Goal: Entertainment & Leisure: Consume media (video, audio)

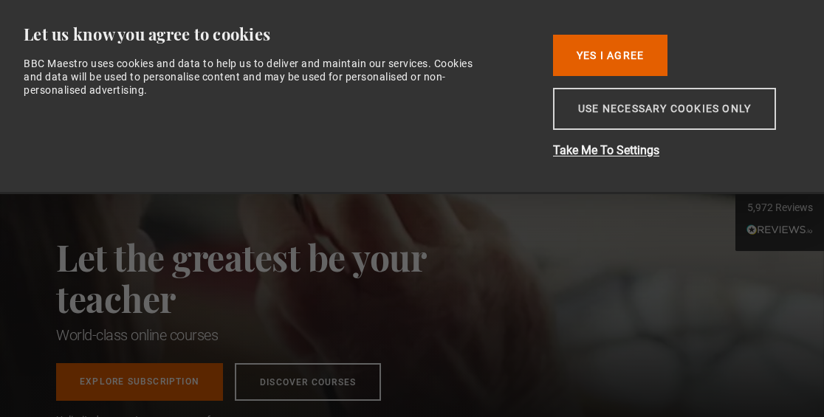
click at [583, 114] on button "Use necessary cookies only" at bounding box center [664, 109] width 223 height 42
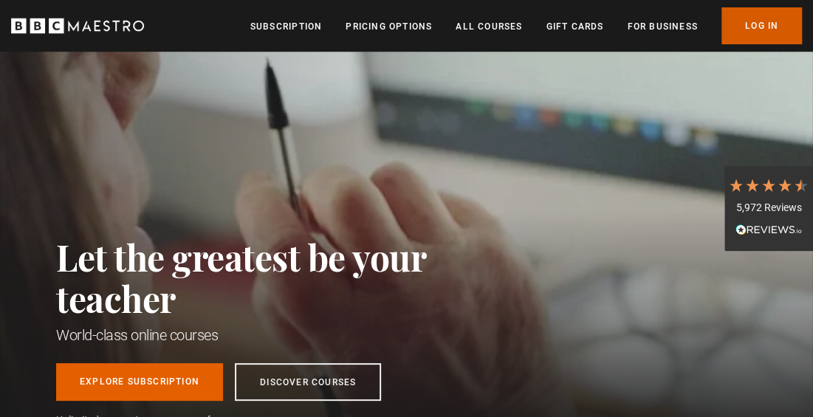
click at [747, 30] on link "Log In" at bounding box center [762, 25] width 80 height 37
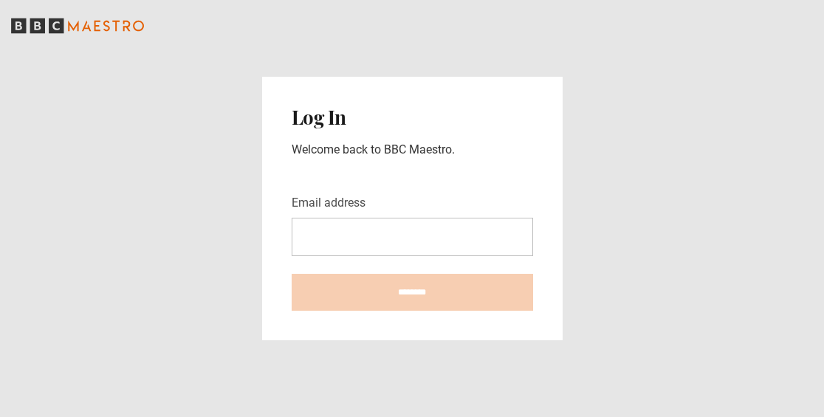
type input "**********"
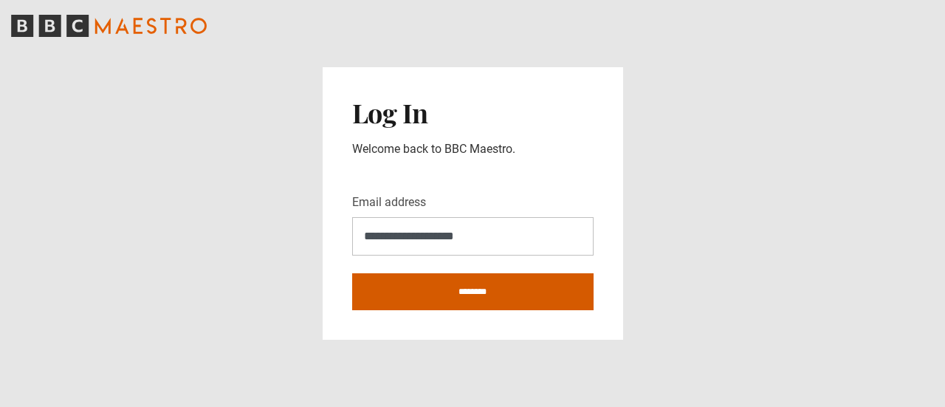
click at [504, 290] on input "********" at bounding box center [472, 291] width 241 height 37
type input "**********"
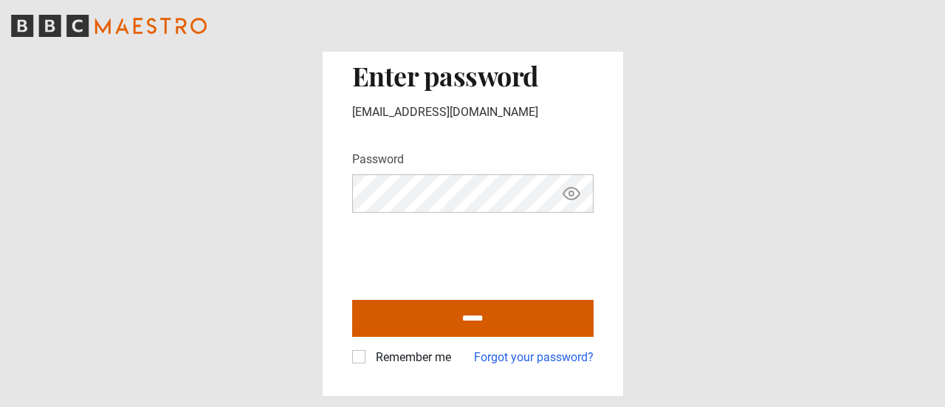
click at [429, 315] on input "******" at bounding box center [472, 318] width 241 height 37
type input "**********"
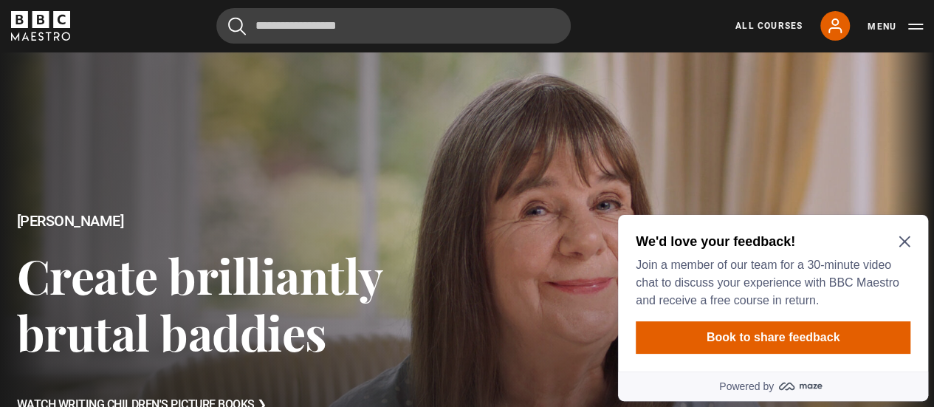
click at [903, 238] on icon "Close Maze Prompt" at bounding box center [905, 242] width 12 height 12
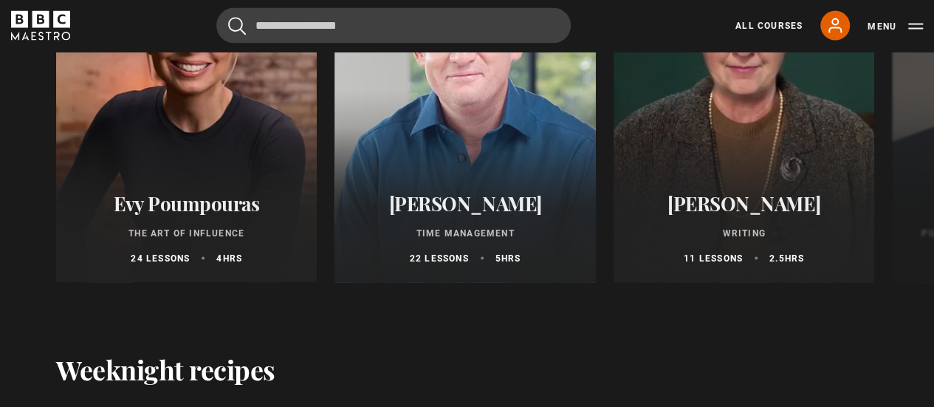
scroll to position [1452, 0]
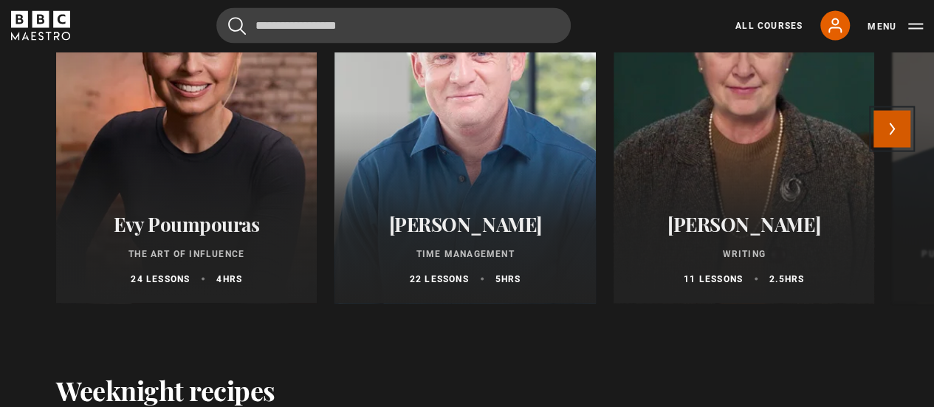
click at [900, 141] on button "Next" at bounding box center [892, 129] width 37 height 37
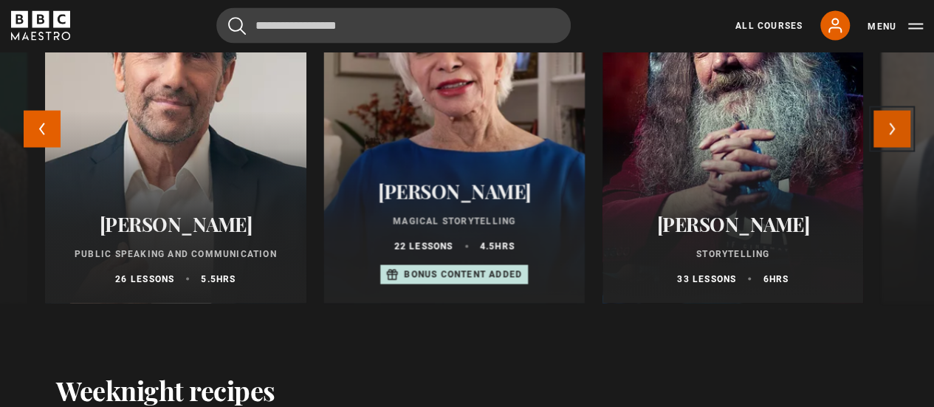
click at [900, 141] on button "Next" at bounding box center [892, 129] width 37 height 37
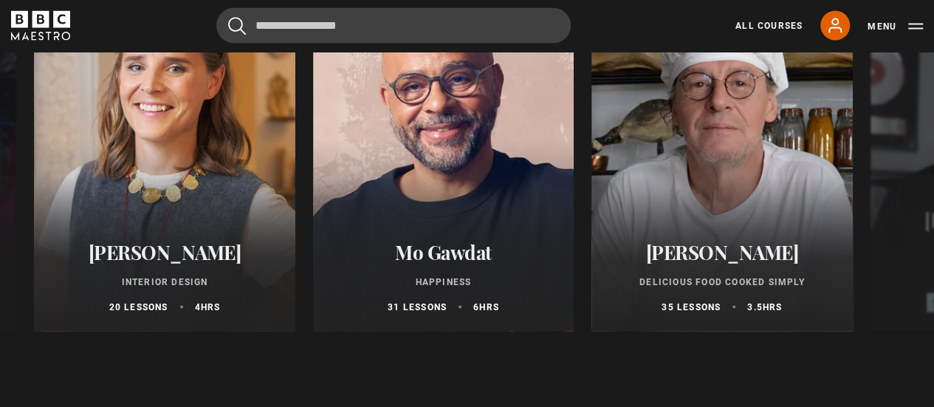
scroll to position [1388, 0]
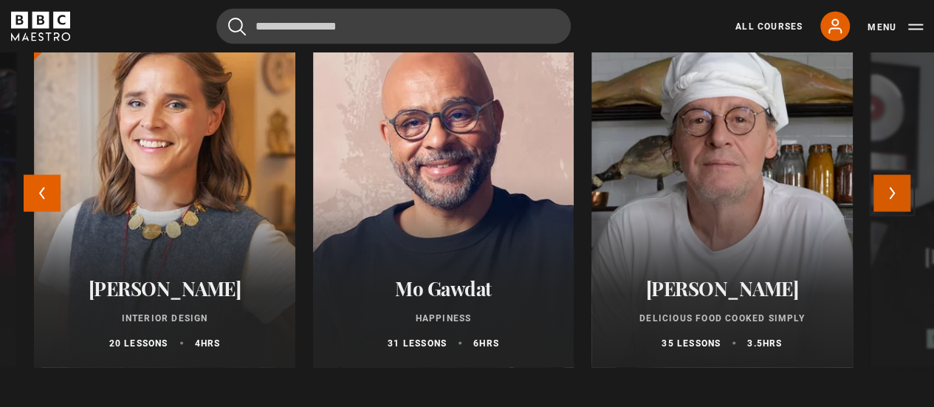
click at [904, 200] on button "Next" at bounding box center [892, 192] width 37 height 37
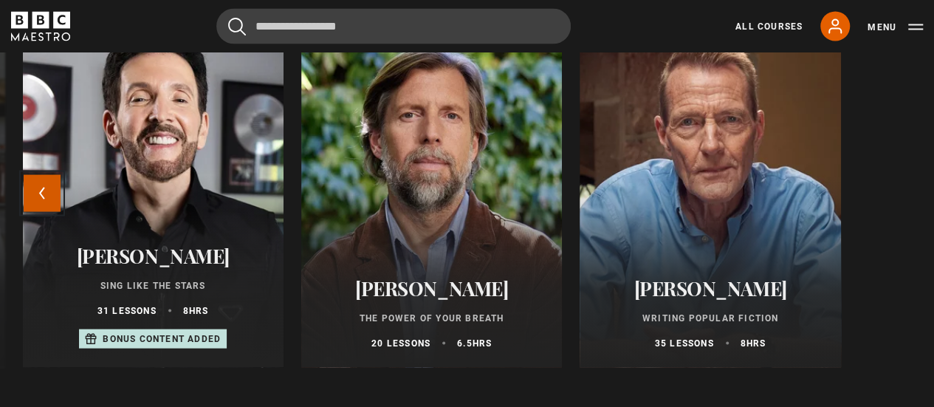
click at [28, 205] on button "Previous" at bounding box center [42, 192] width 37 height 37
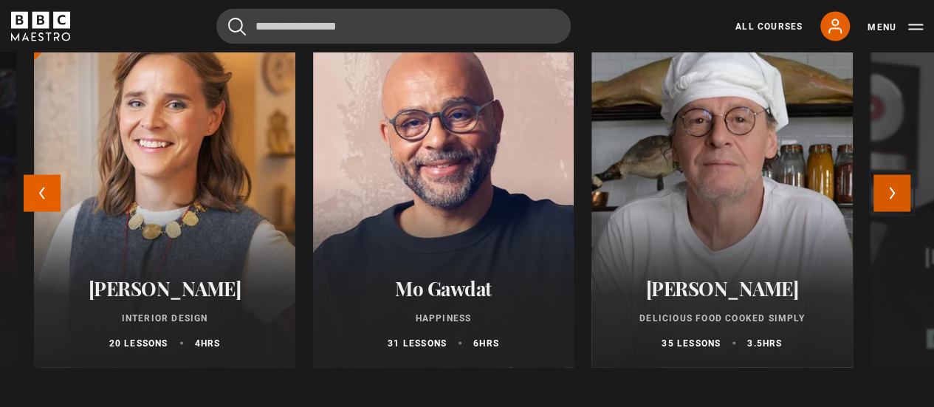
click at [893, 206] on button "Next" at bounding box center [892, 192] width 37 height 37
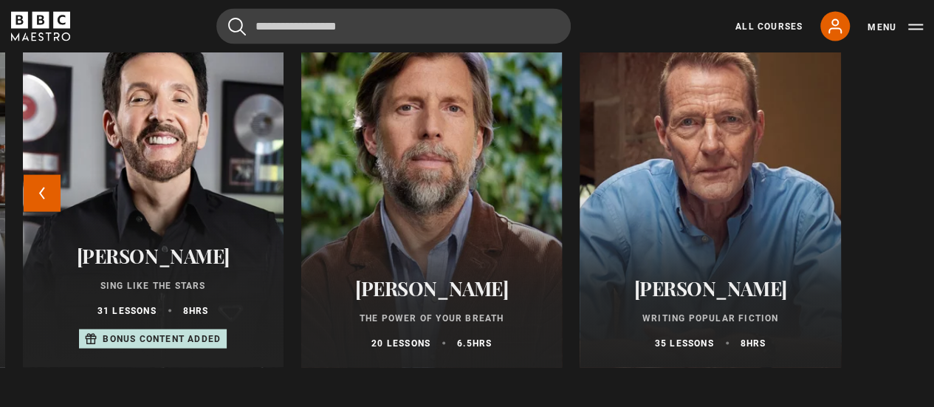
click at [425, 150] on div at bounding box center [431, 190] width 287 height 390
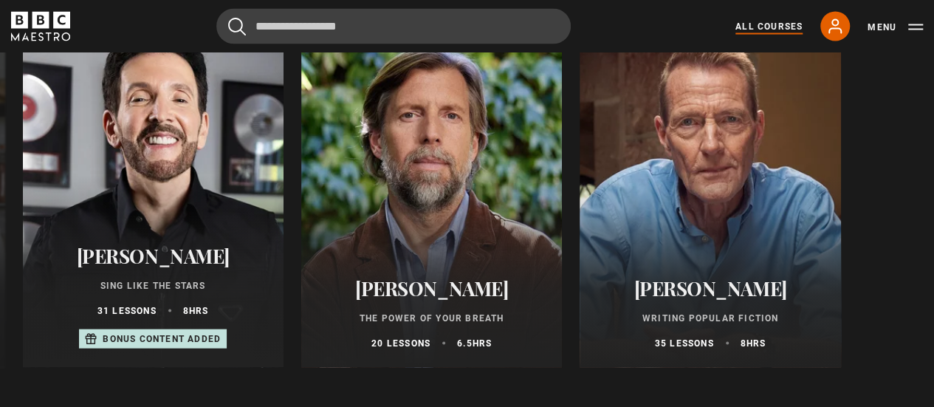
click at [767, 23] on link "All Courses" at bounding box center [769, 25] width 67 height 13
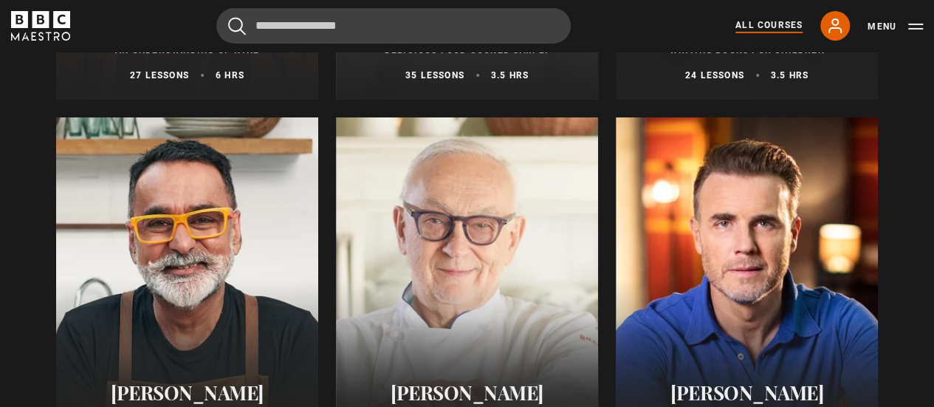
scroll to position [5516, 0]
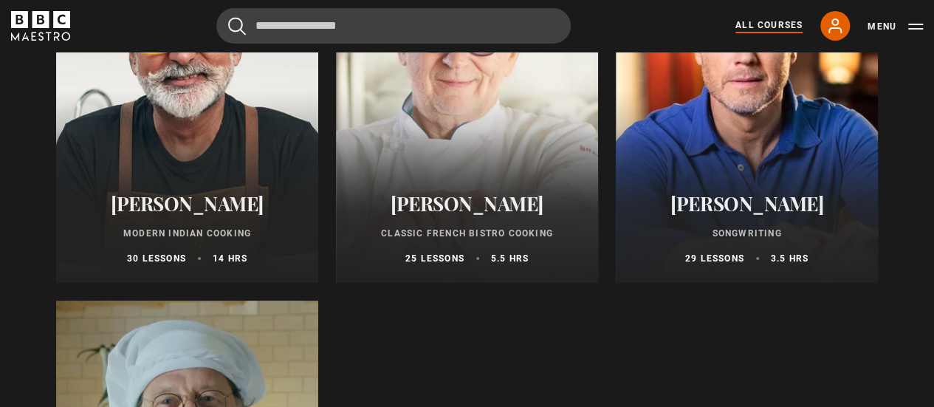
click at [222, 197] on h2 "[PERSON_NAME]" at bounding box center [187, 203] width 227 height 23
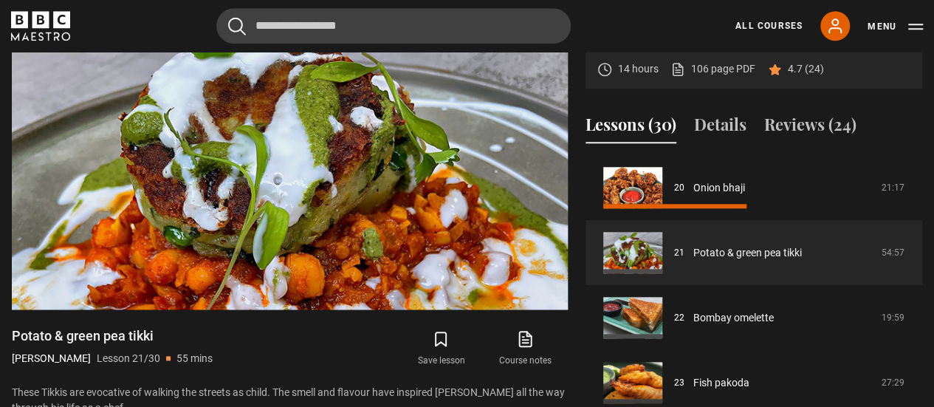
scroll to position [689, 0]
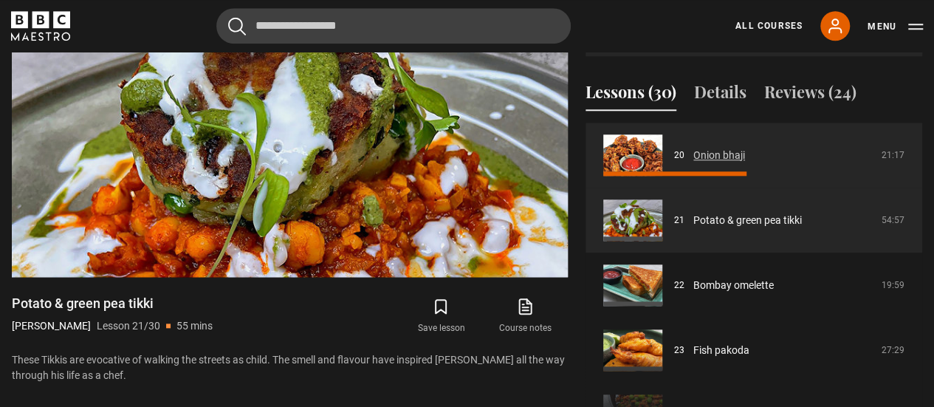
click at [703, 155] on link "Onion bhaji" at bounding box center [719, 156] width 52 height 16
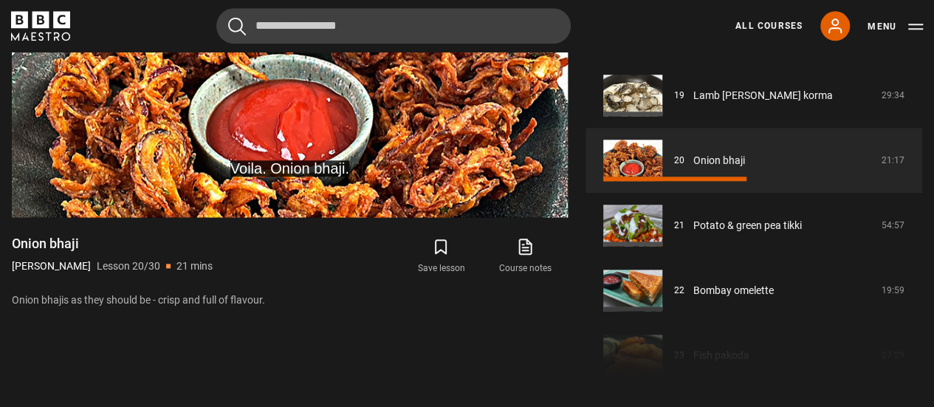
scroll to position [778, 0]
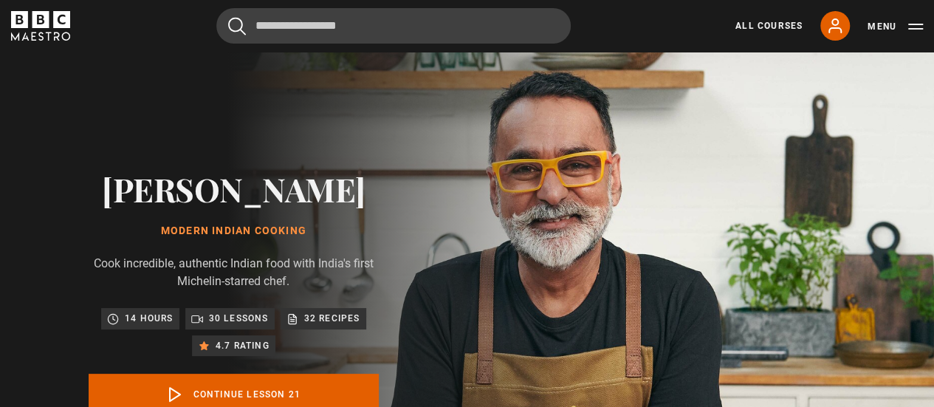
scroll to position [1300, 0]
click at [767, 33] on div "All Courses My Account Search Menu" at bounding box center [820, 26] width 205 height 30
click at [765, 25] on link "All Courses" at bounding box center [769, 25] width 67 height 13
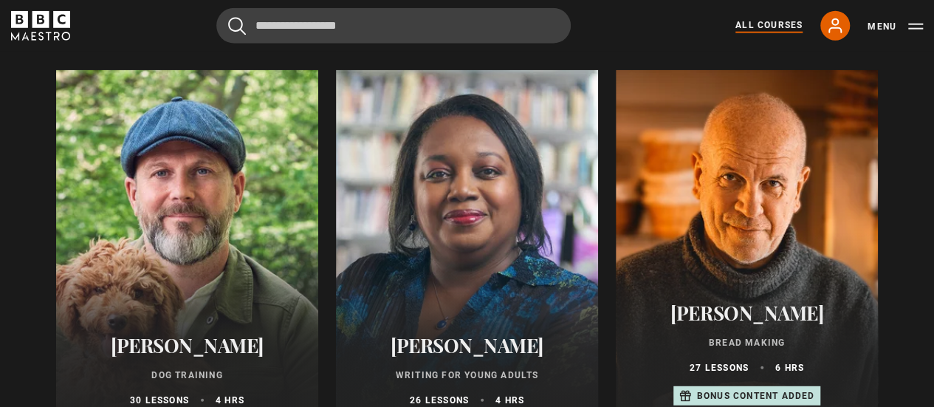
scroll to position [4658, 0]
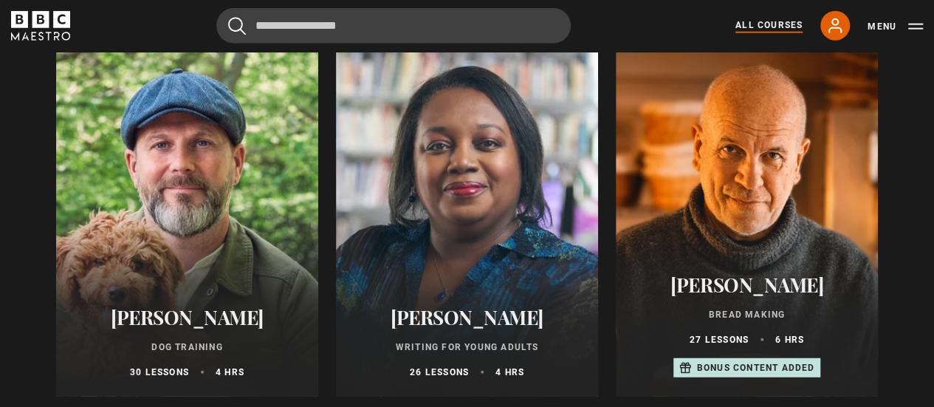
click at [775, 296] on h2 "[PERSON_NAME]" at bounding box center [747, 284] width 227 height 23
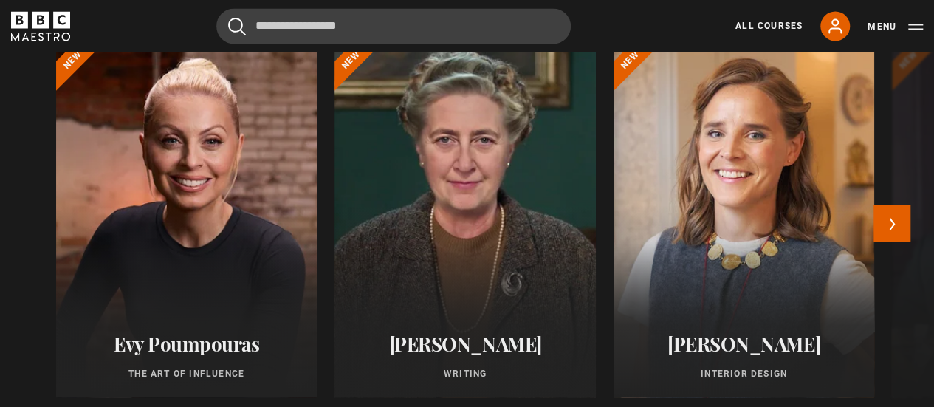
scroll to position [1298, 0]
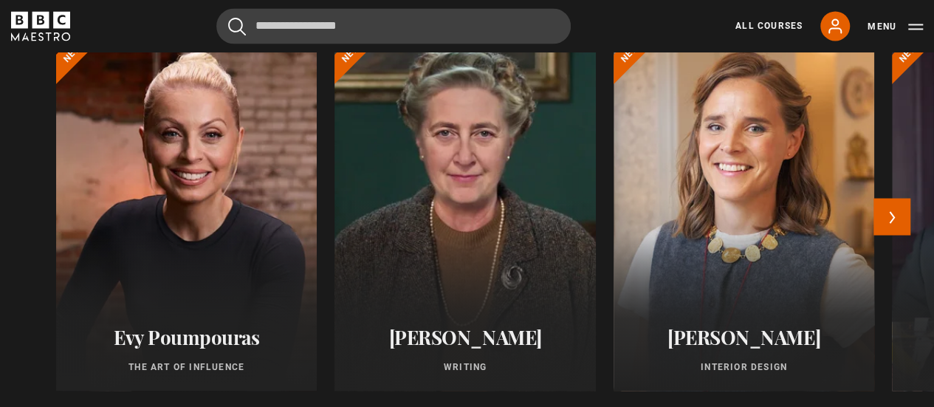
click at [473, 340] on h2 "[PERSON_NAME]" at bounding box center [464, 336] width 225 height 23
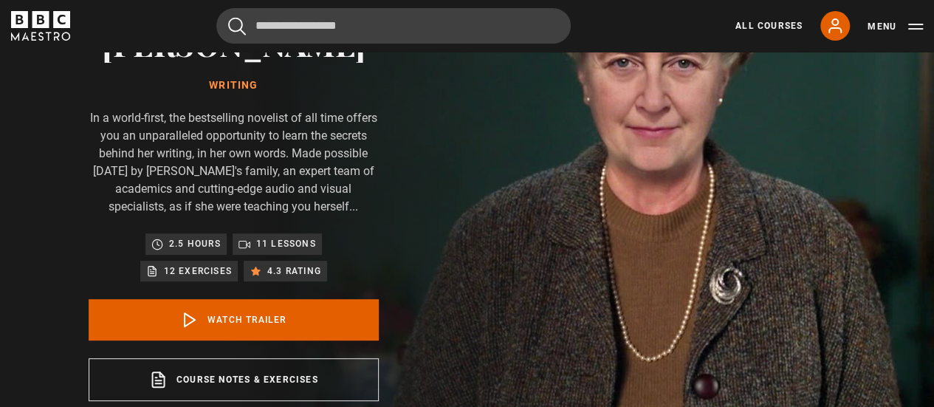
scroll to position [157, 0]
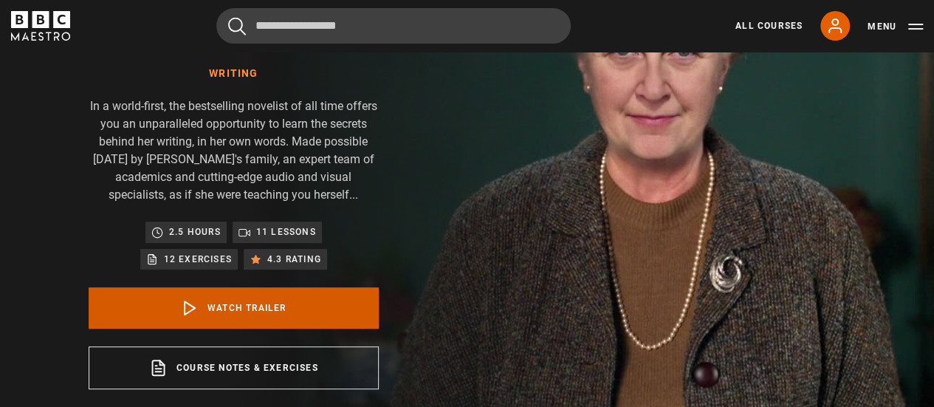
click at [244, 306] on link "Watch Trailer" at bounding box center [234, 307] width 290 height 41
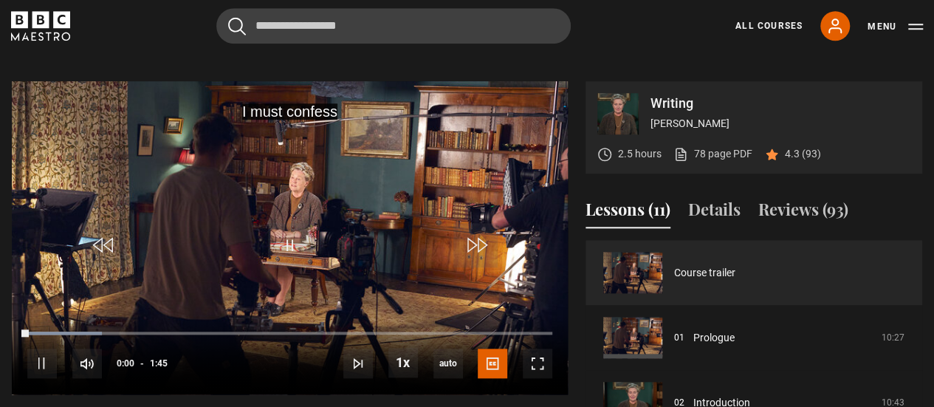
scroll to position [664, 0]
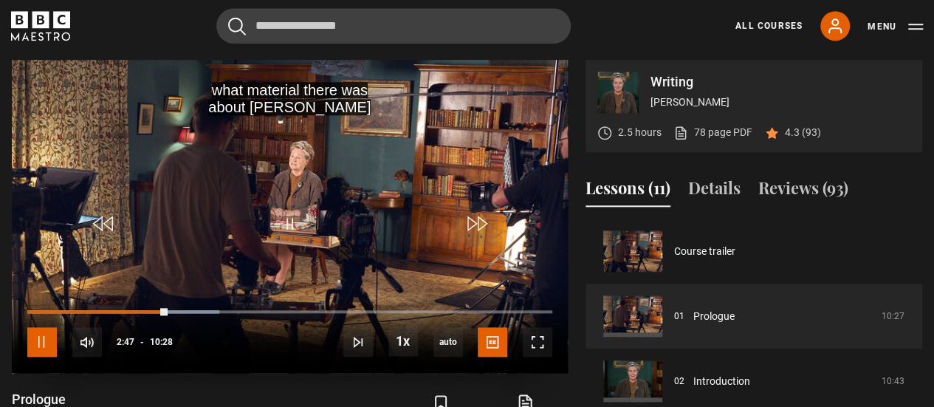
click at [37, 340] on span "Video Player" at bounding box center [42, 342] width 30 height 30
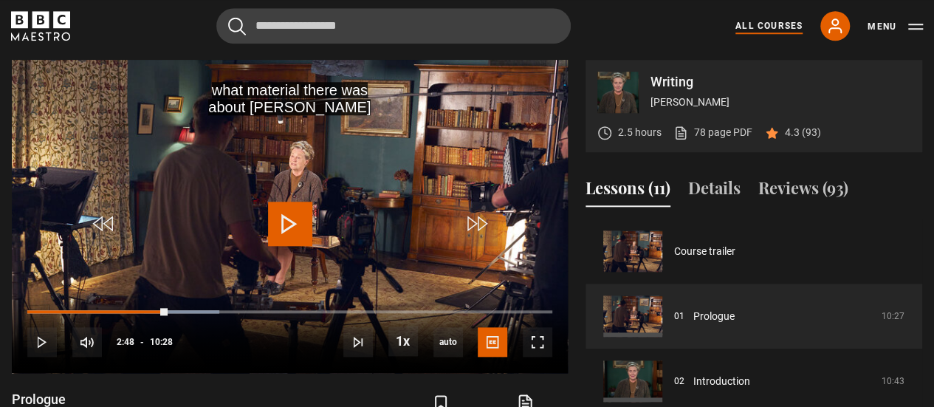
click at [781, 26] on link "All Courses" at bounding box center [769, 25] width 67 height 13
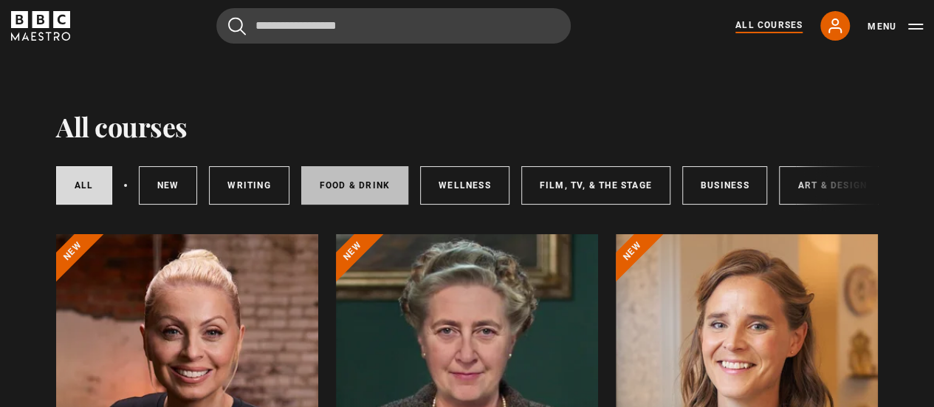
click at [365, 191] on link "Food & Drink" at bounding box center [354, 185] width 107 height 38
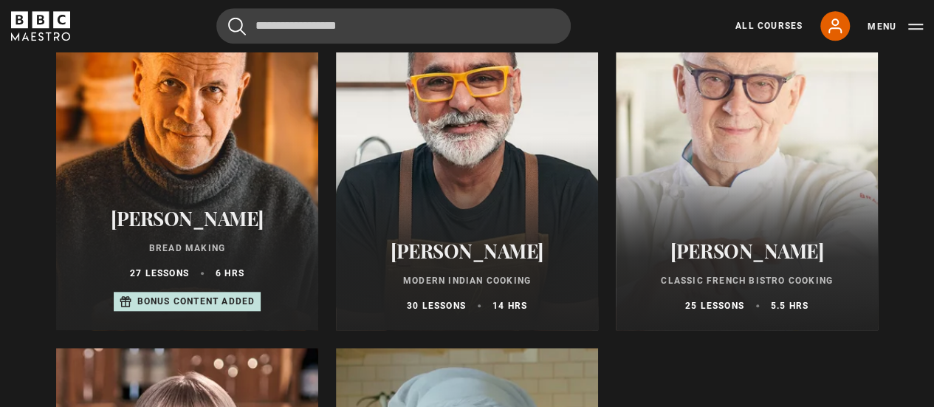
scroll to position [618, 0]
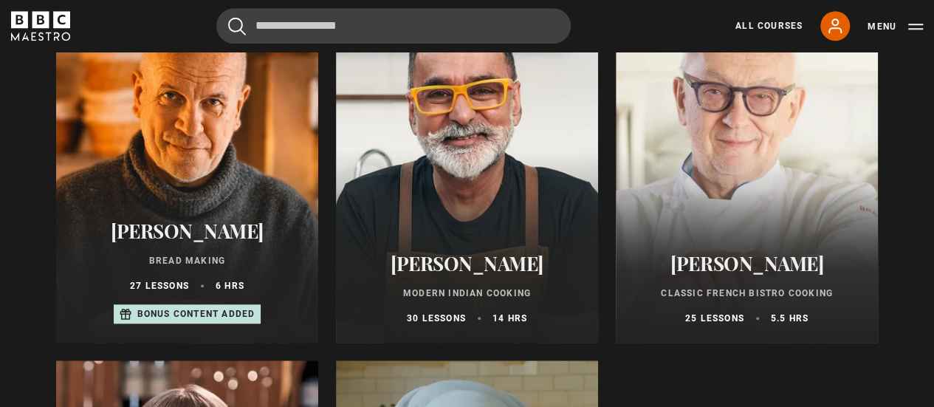
click at [430, 321] on p "30 lessons" at bounding box center [436, 318] width 59 height 13
click at [764, 300] on p "Classic French Bistro Cooking" at bounding box center [747, 293] width 227 height 13
click at [201, 265] on p "Bread Making" at bounding box center [187, 260] width 227 height 13
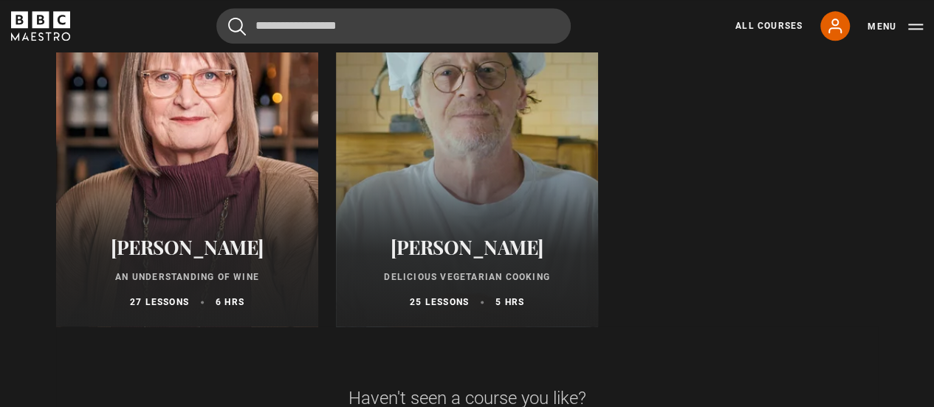
scroll to position [1013, 0]
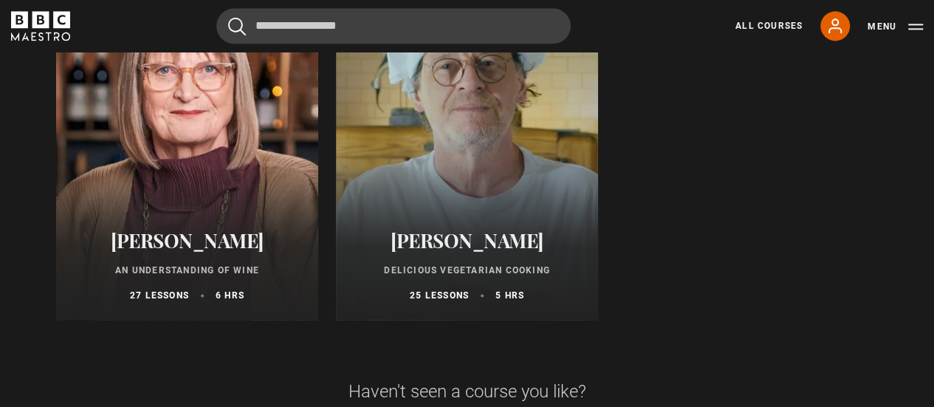
click at [448, 274] on p "Delicious Vegetarian Cooking" at bounding box center [467, 270] width 227 height 13
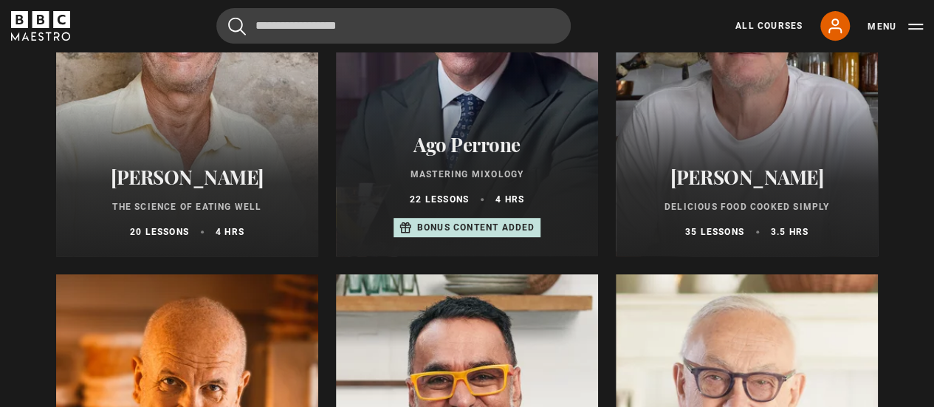
scroll to position [358, 0]
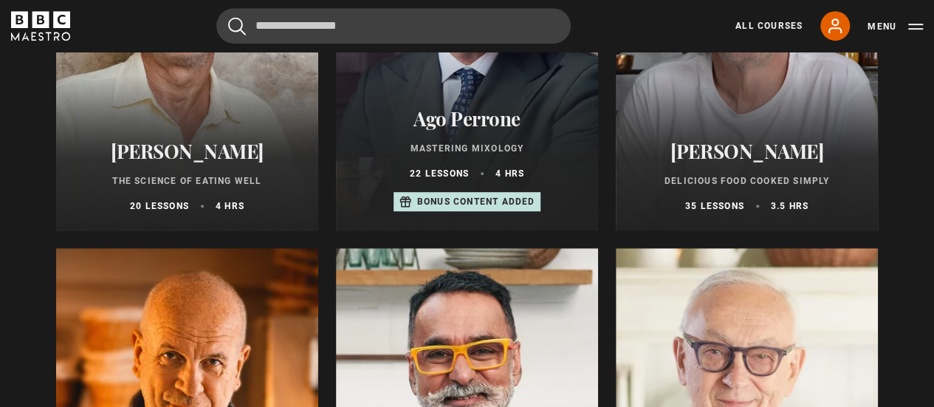
click at [747, 159] on h2 "[PERSON_NAME]" at bounding box center [747, 151] width 227 height 23
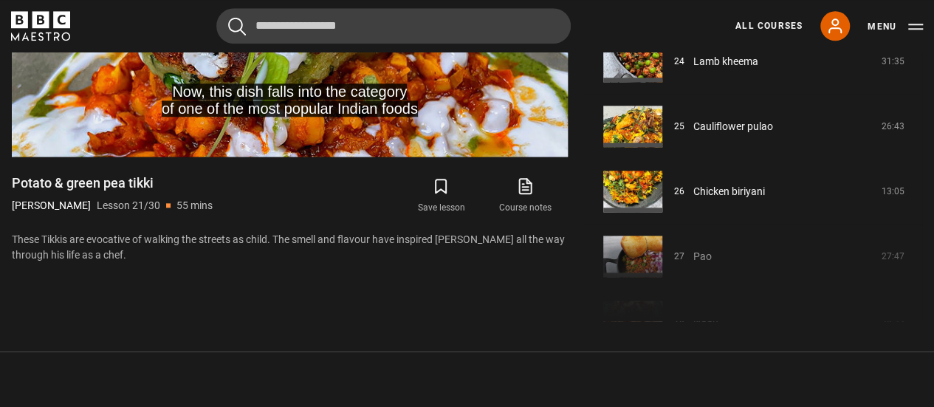
scroll to position [1536, 0]
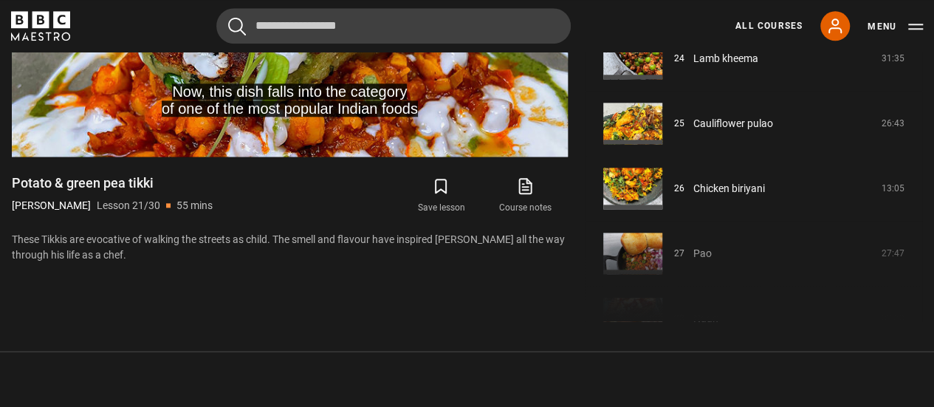
drag, startPoint x: 914, startPoint y: 263, endPoint x: 910, endPoint y: 314, distance: 51.1
click at [908, 329] on section "Modern Indian Cooking Vineet Bhatia 14 hours 106 page PDF (opens in new tab) 4.…" at bounding box center [467, 67] width 934 height 567
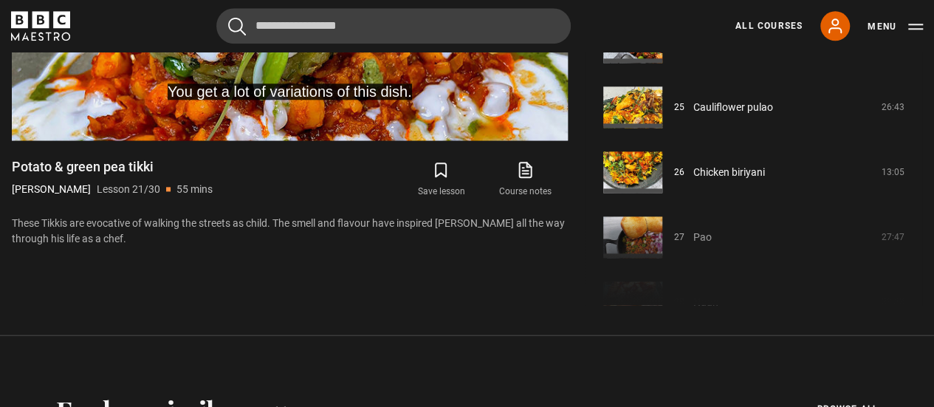
scroll to position [1257, 0]
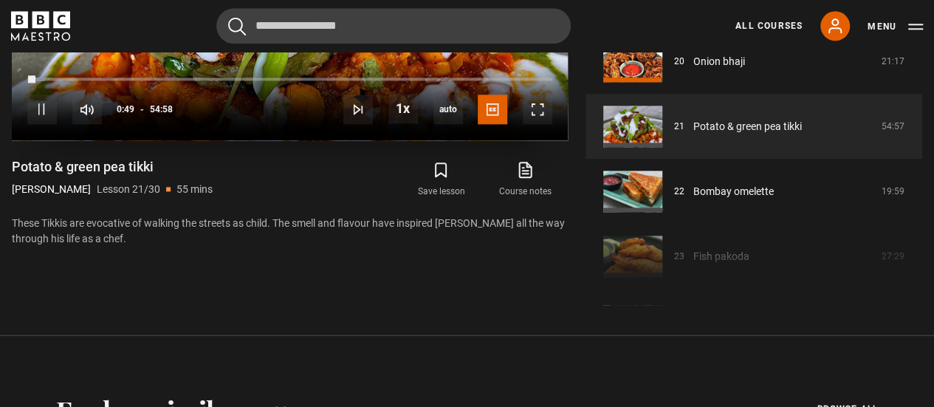
click at [298, 134] on div "10s Skip Back 10 seconds Pause 10s Skip Forward 10 seconds Loaded : 3.34% 00:50…" at bounding box center [290, 99] width 556 height 82
click at [37, 109] on span "Video Player" at bounding box center [42, 110] width 30 height 30
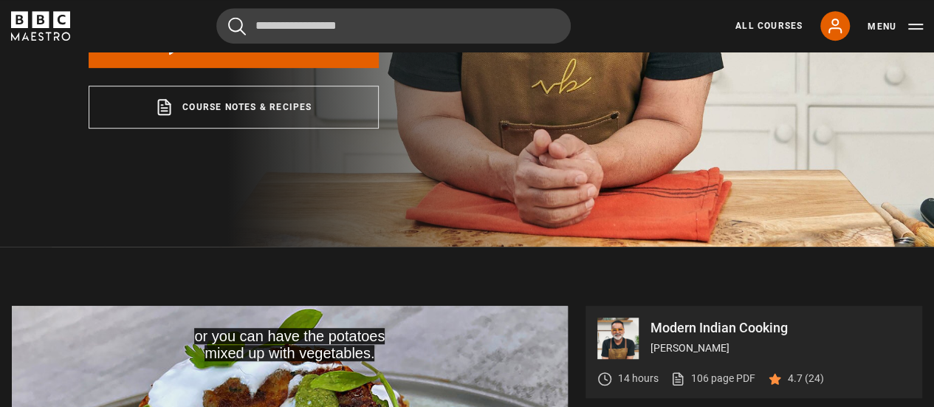
scroll to position [0, 0]
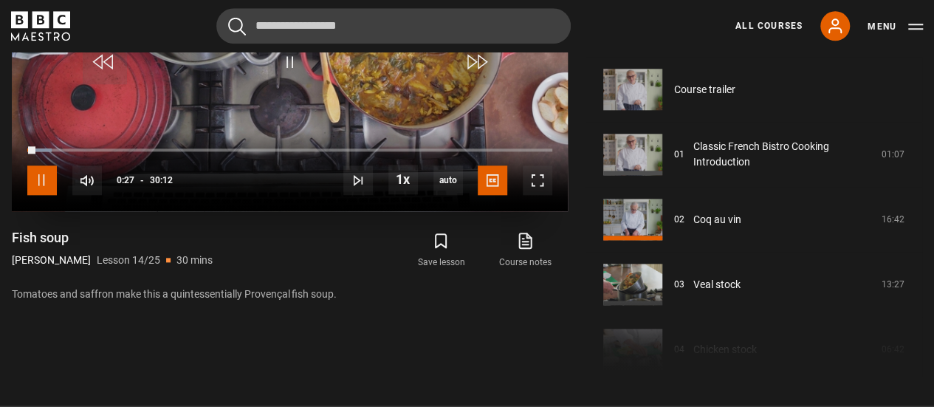
click at [41, 182] on span "Video Player" at bounding box center [42, 180] width 30 height 30
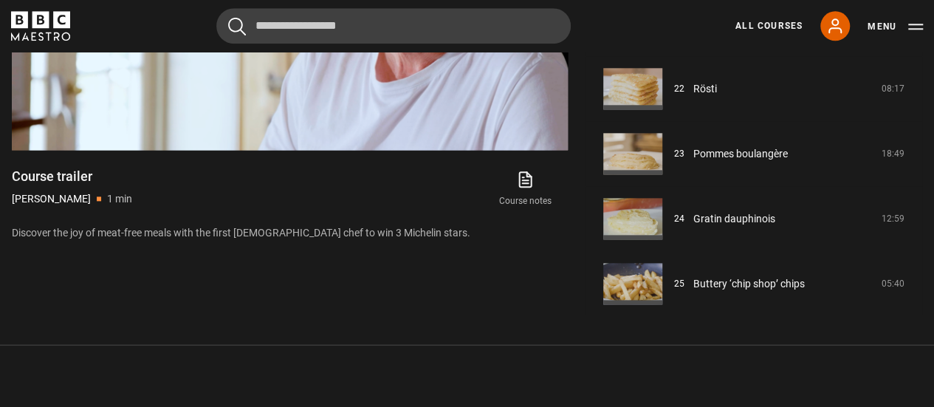
scroll to position [1371, 0]
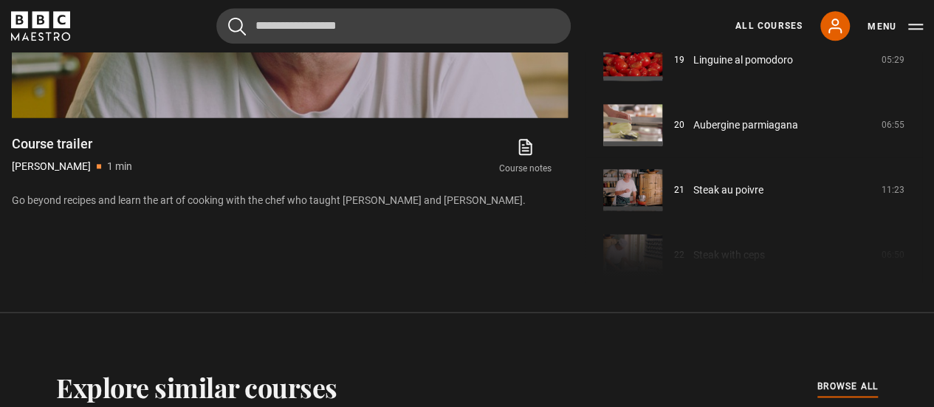
scroll to position [2020, 0]
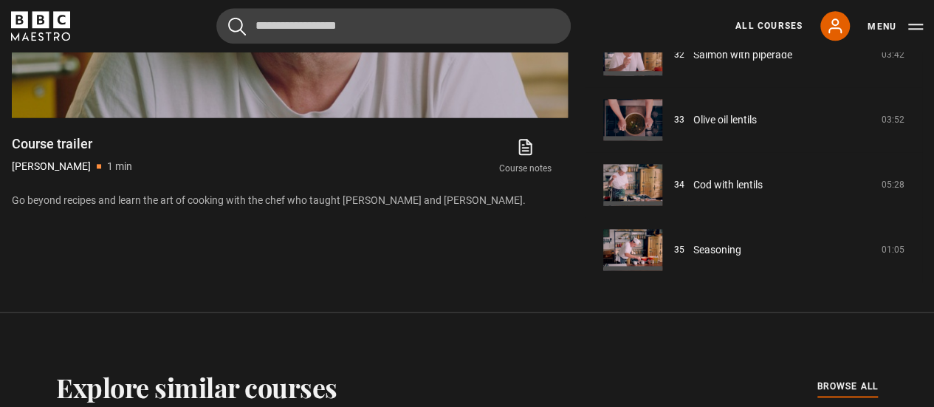
drag, startPoint x: 563, startPoint y: 326, endPoint x: 631, endPoint y: 374, distance: 82.6
click at [631, 374] on div "Explore similar courses all browse all courses" at bounding box center [467, 386] width 822 height 31
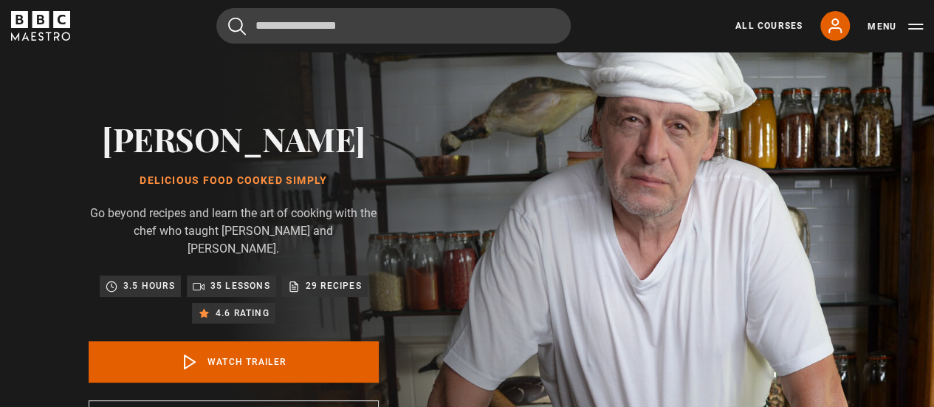
scroll to position [0, 0]
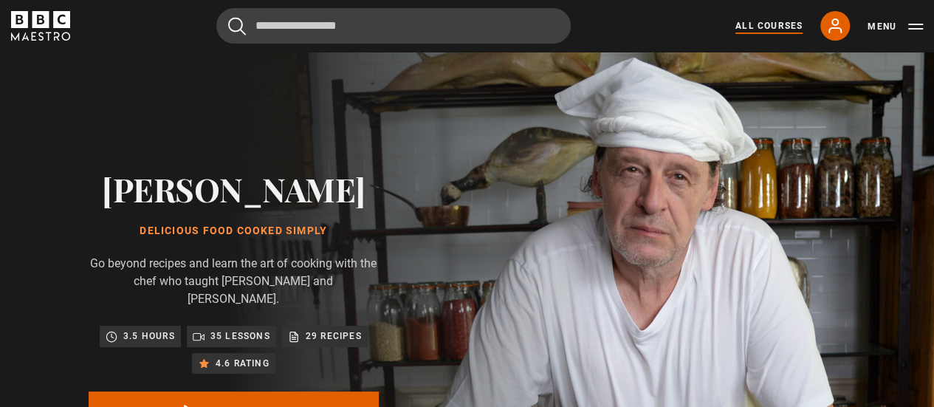
click at [743, 24] on link "All Courses" at bounding box center [769, 25] width 67 height 13
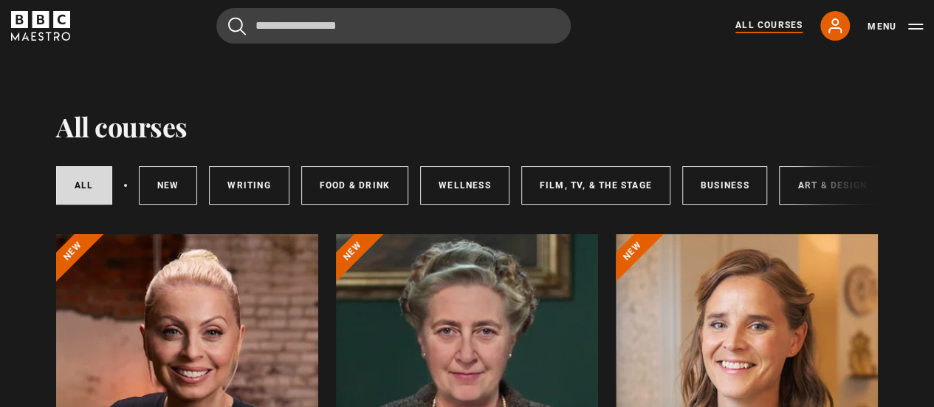
click at [536, 293] on div at bounding box center [467, 411] width 262 height 354
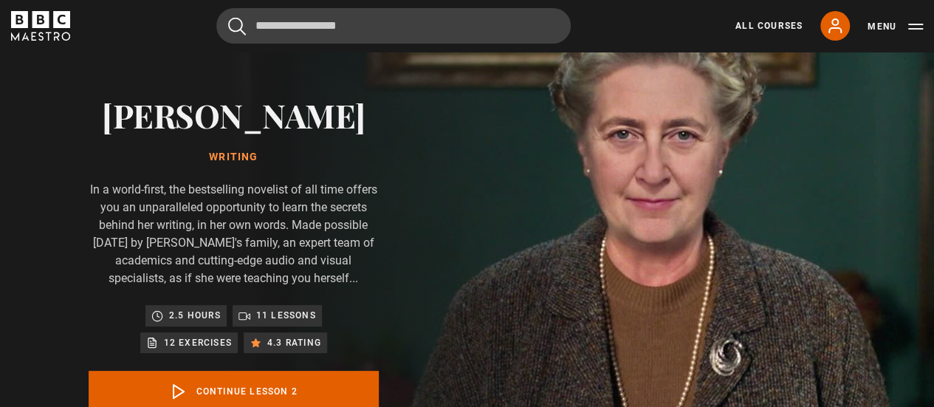
scroll to position [65, 0]
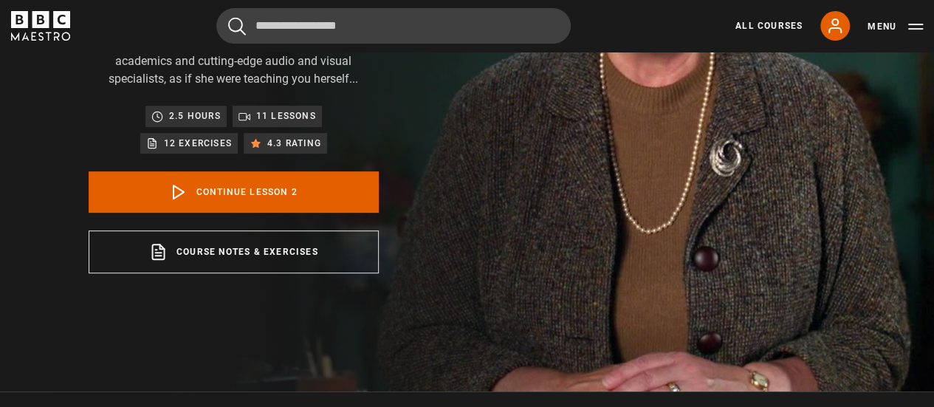
scroll to position [280, 0]
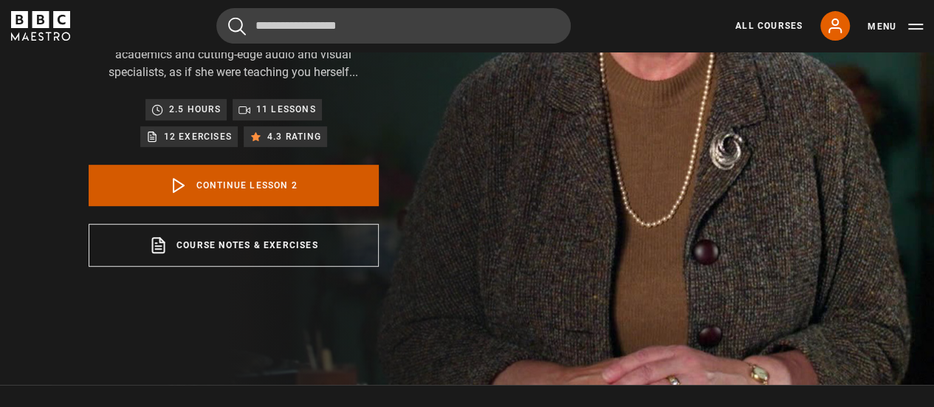
click at [289, 182] on link "Continue lesson 2" at bounding box center [234, 185] width 290 height 41
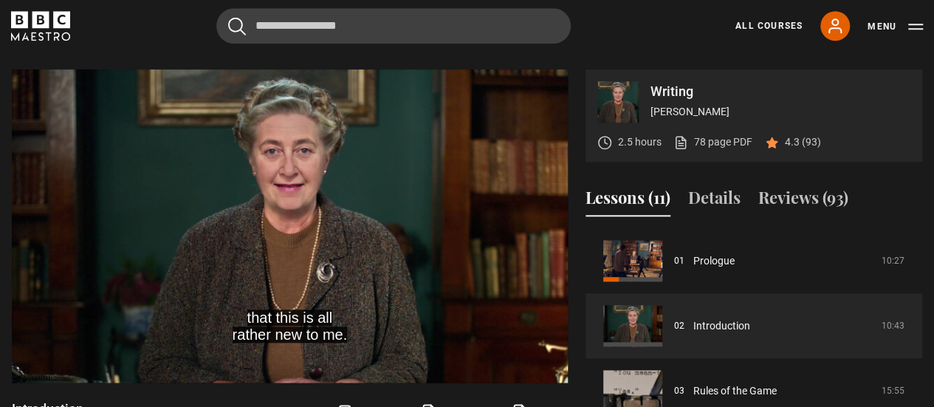
scroll to position [664, 0]
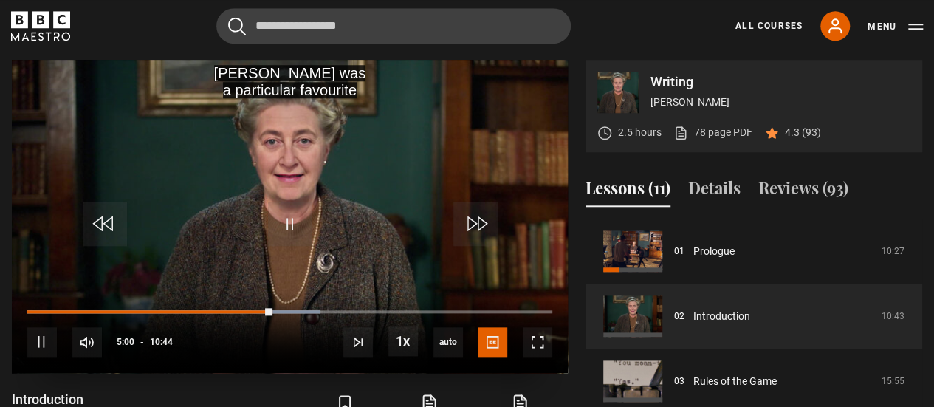
click at [321, 292] on div "10s Skip Back 10 seconds Pause 10s Skip Forward 10 seconds Loaded : 55.90% 05:0…" at bounding box center [290, 332] width 556 height 82
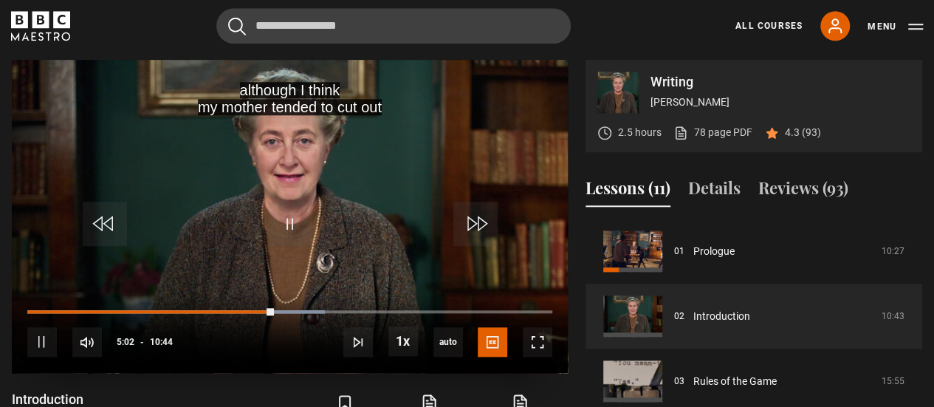
click at [294, 258] on video "Video Player" at bounding box center [290, 216] width 556 height 313
